Goal: Task Accomplishment & Management: Manage account settings

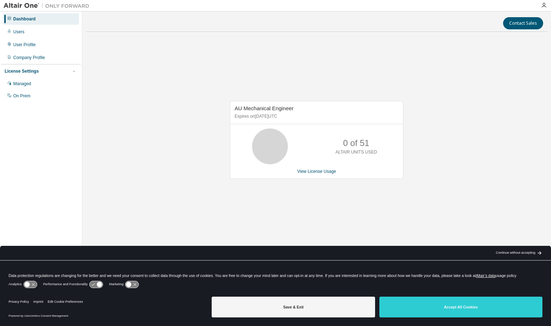
click at [532, 251] on div "Continue without accepting" at bounding box center [515, 253] width 39 height 6
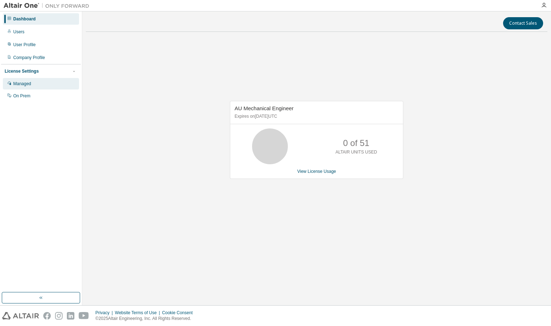
click at [35, 86] on div "Managed" at bounding box center [41, 83] width 76 height 11
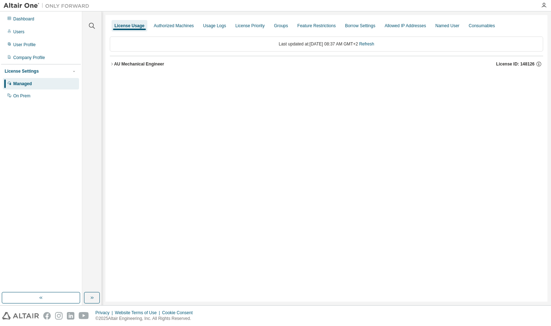
click at [112, 63] on icon "button" at bounding box center [112, 64] width 4 height 4
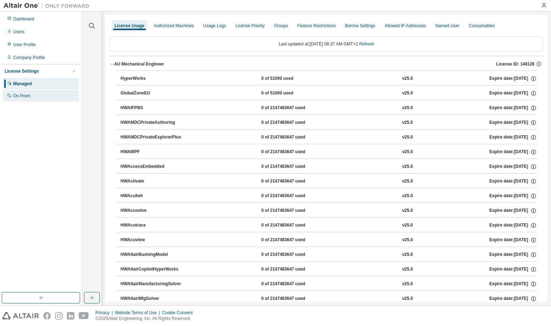
click at [29, 96] on div "On Prem" at bounding box center [21, 96] width 17 height 6
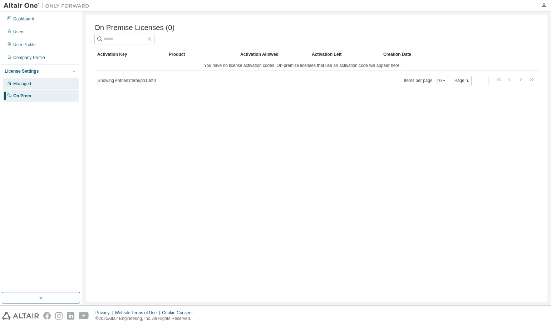
click at [29, 85] on div "Managed" at bounding box center [22, 84] width 18 height 6
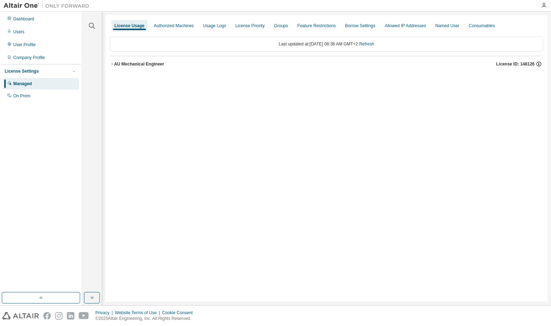
click at [540, 64] on icon "button" at bounding box center [539, 64] width 6 height 6
click at [110, 64] on icon "button" at bounding box center [112, 64] width 4 height 4
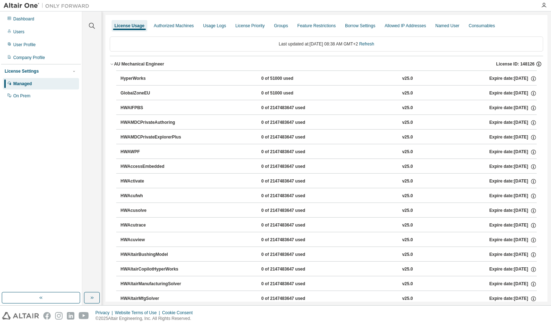
click at [536, 64] on icon "button" at bounding box center [539, 64] width 6 height 6
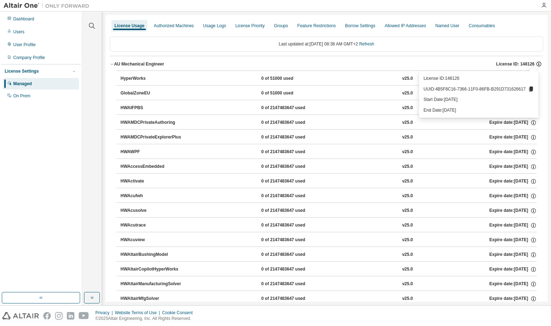
click at [538, 65] on icon "button" at bounding box center [538, 65] width 1 height 2
click at [173, 29] on div "Authorized Machines" at bounding box center [174, 25] width 46 height 11
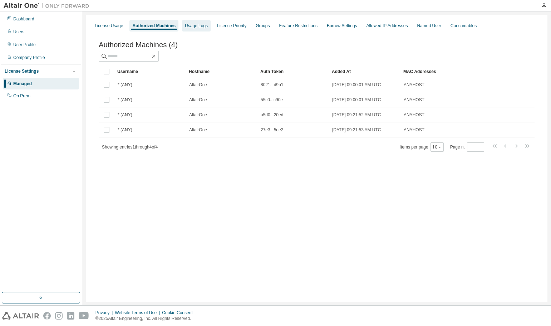
click at [192, 26] on div "Usage Logs" at bounding box center [196, 26] width 23 height 6
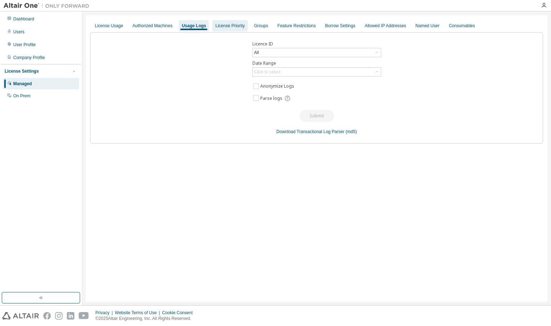
click at [226, 27] on div "License Priority" at bounding box center [229, 26] width 29 height 6
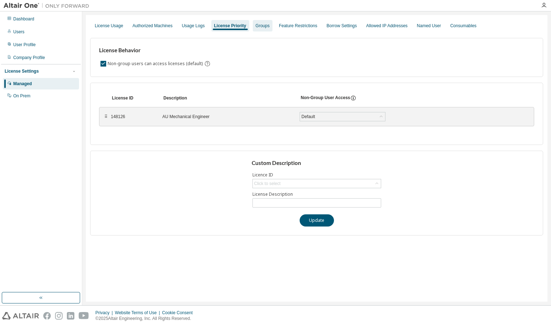
click at [265, 27] on div "Groups" at bounding box center [263, 26] width 14 height 6
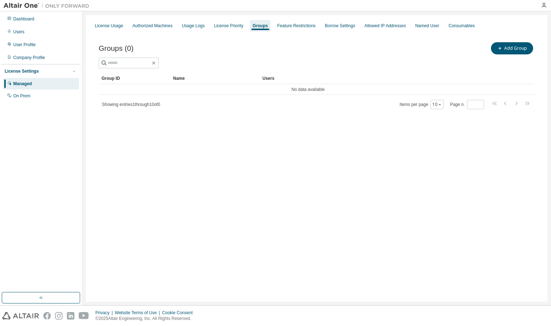
click at [27, 72] on div "License Settings" at bounding box center [22, 71] width 34 height 6
click at [26, 84] on div "Managed" at bounding box center [22, 84] width 19 height 6
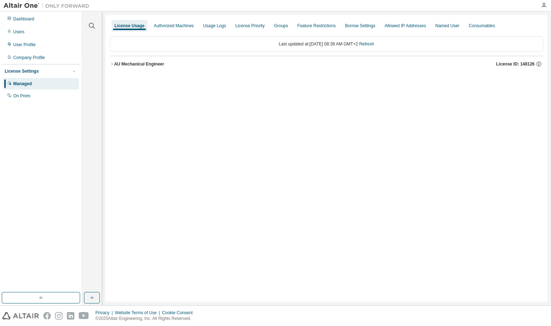
click at [26, 84] on div "Managed" at bounding box center [22, 84] width 19 height 6
click at [545, 7] on icon "button" at bounding box center [544, 6] width 6 height 6
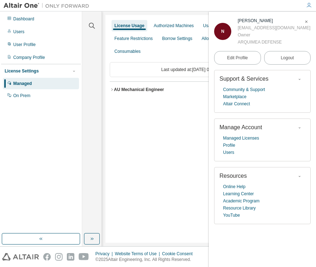
click at [306, 23] on icon "button" at bounding box center [306, 22] width 4 height 4
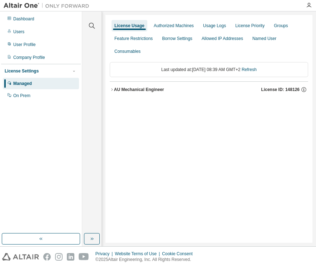
click at [113, 90] on icon "button" at bounding box center [112, 90] width 4 height 4
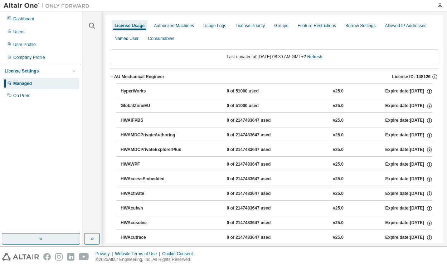
click at [45, 242] on button "button" at bounding box center [41, 238] width 78 height 11
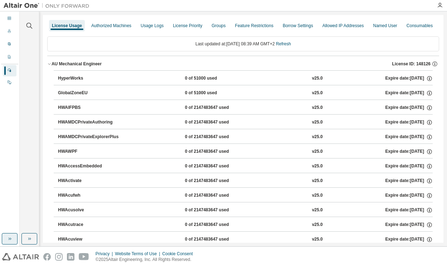
click at [9, 237] on icon "button" at bounding box center [10, 239] width 6 height 6
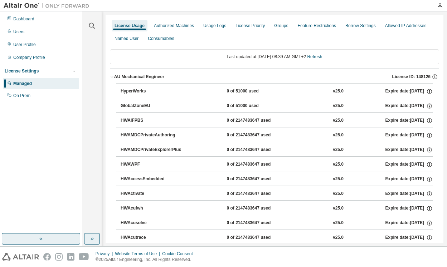
click at [95, 239] on button "button" at bounding box center [92, 238] width 16 height 11
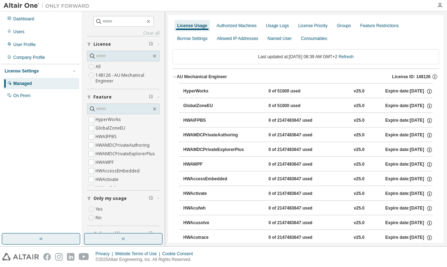
click at [127, 241] on button "button" at bounding box center [123, 238] width 78 height 11
